Goal: Navigation & Orientation: Find specific page/section

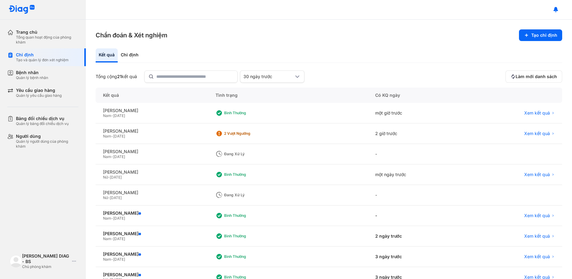
scroll to position [61, 0]
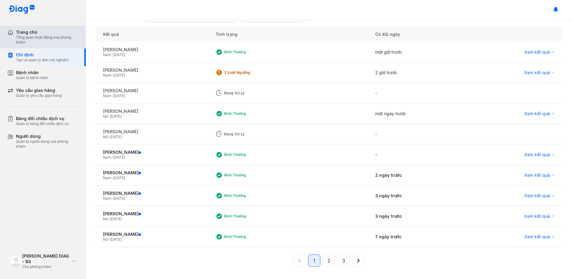
click at [23, 39] on div "Tổng quan hoạt động của phòng khám" at bounding box center [47, 40] width 63 height 10
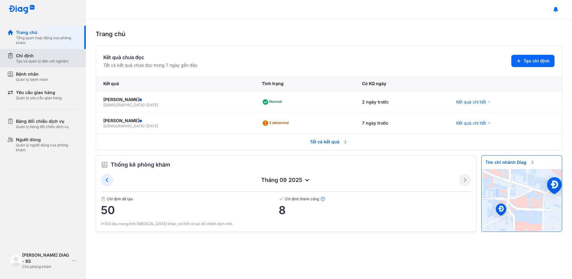
click at [46, 55] on div "Chỉ định" at bounding box center [42, 56] width 53 height 6
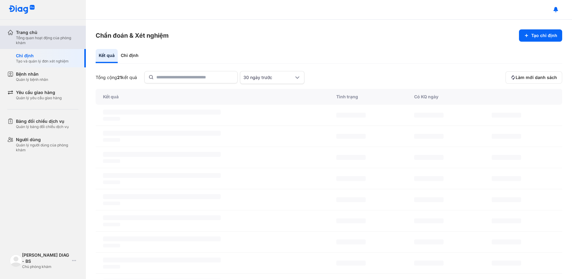
click at [43, 34] on div "Trang chủ" at bounding box center [47, 32] width 63 height 6
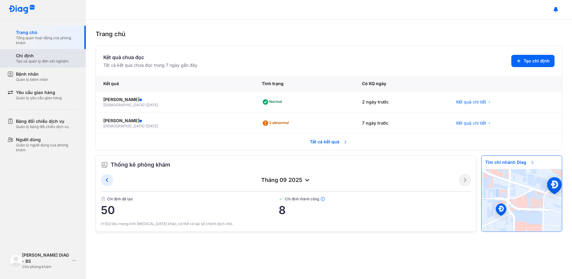
click at [43, 63] on div "Tạo và quản lý đơn xét nghiệm" at bounding box center [42, 61] width 53 height 5
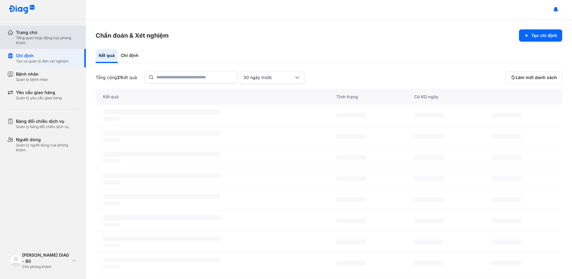
click at [38, 29] on div "Trang chủ" at bounding box center [47, 32] width 63 height 6
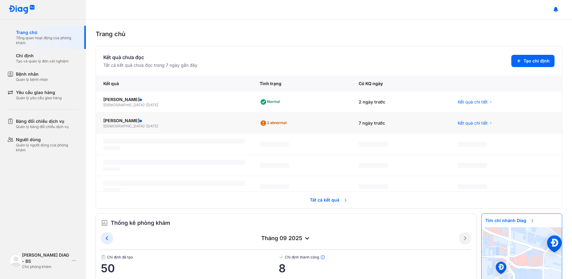
scroll to position [26, 0]
